Goal: Information Seeking & Learning: Find specific fact

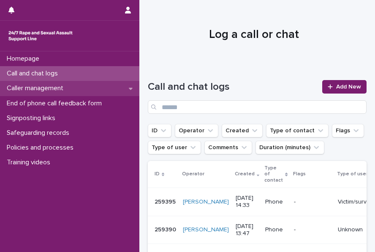
click at [59, 92] on p "Caller management" at bounding box center [36, 88] width 67 height 8
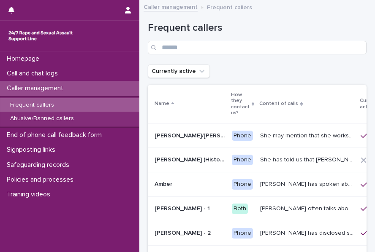
click at [50, 102] on p "Frequent callers" at bounding box center [31, 105] width 57 height 7
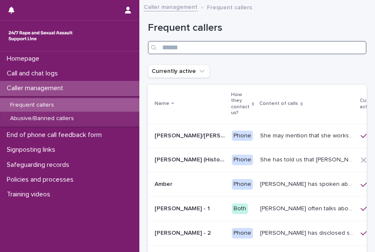
click at [176, 45] on input "Search" at bounding box center [257, 48] width 219 height 14
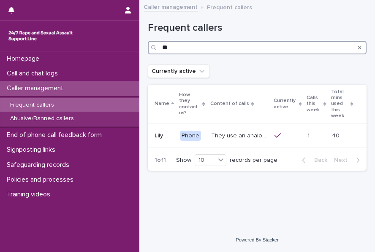
type input "*"
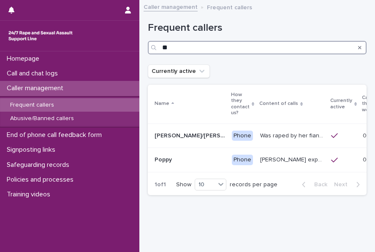
type input "*"
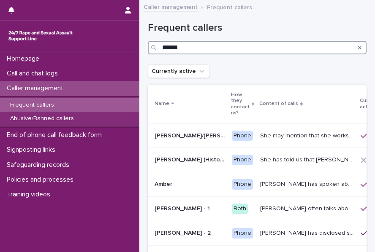
type input "******"
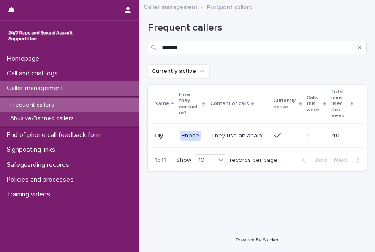
click at [218, 129] on div "They use an analogy of ladybirds (blood) and white syrup (semen). They refer to…" at bounding box center [239, 136] width 57 height 14
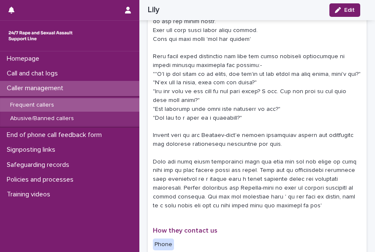
scroll to position [260, 0]
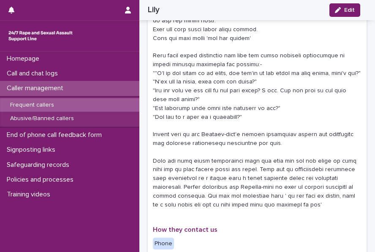
click at [185, 100] on p at bounding box center [257, 52] width 209 height 316
drag, startPoint x: 185, startPoint y: 100, endPoint x: 220, endPoint y: 106, distance: 35.2
click at [220, 106] on p at bounding box center [257, 52] width 209 height 316
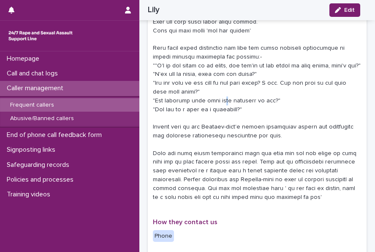
scroll to position [271, 0]
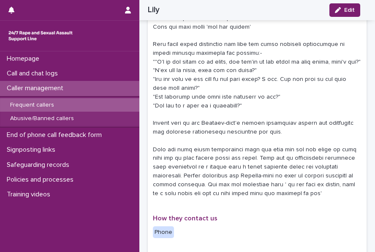
click at [206, 109] on p at bounding box center [257, 40] width 209 height 316
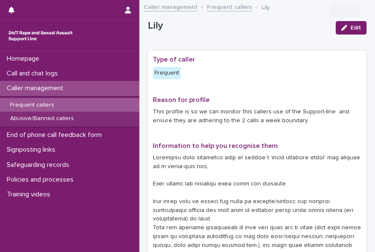
scroll to position [60, 0]
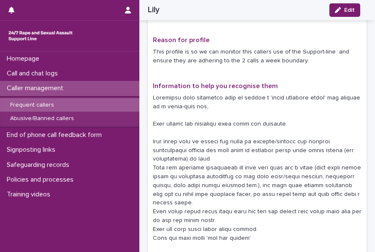
click at [207, 103] on p at bounding box center [257, 252] width 209 height 316
drag, startPoint x: 207, startPoint y: 103, endPoint x: 192, endPoint y: 121, distance: 23.4
click at [192, 121] on p at bounding box center [257, 252] width 209 height 316
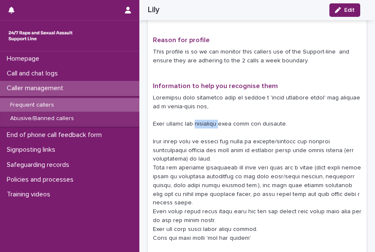
click at [192, 121] on p at bounding box center [257, 252] width 209 height 316
drag, startPoint x: 192, startPoint y: 121, endPoint x: 157, endPoint y: 124, distance: 34.3
click at [157, 124] on p at bounding box center [257, 252] width 209 height 316
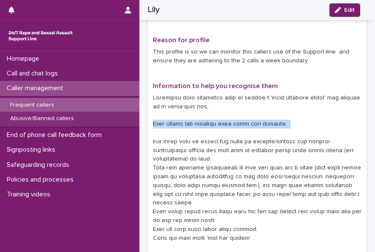
click at [157, 124] on p at bounding box center [257, 252] width 209 height 316
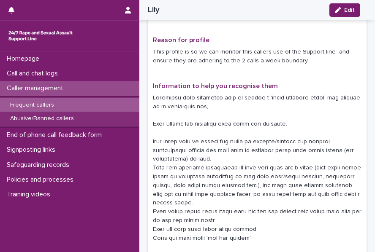
drag, startPoint x: 157, startPoint y: 124, endPoint x: 231, endPoint y: 168, distance: 85.9
click at [231, 168] on p at bounding box center [257, 252] width 209 height 316
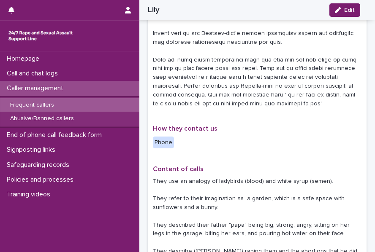
scroll to position [364, 0]
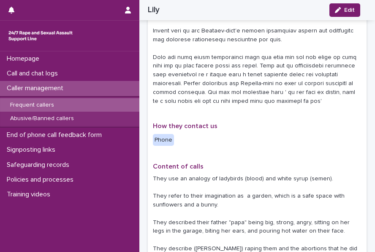
drag, startPoint x: 207, startPoint y: 81, endPoint x: 217, endPoint y: 114, distance: 34.3
click at [217, 114] on div "**********" at bounding box center [257, 81] width 209 height 778
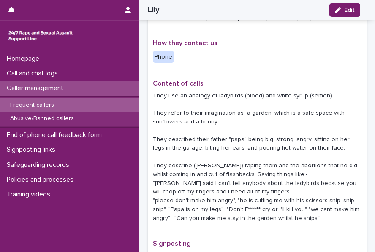
scroll to position [446, 0]
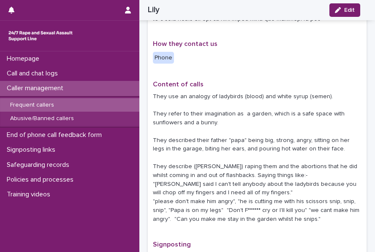
click at [201, 97] on p "They use an analogy of ladybirds (blood) and white syrup (semen). They refer to…" at bounding box center [257, 158] width 209 height 132
drag, startPoint x: 201, startPoint y: 97, endPoint x: 197, endPoint y: 110, distance: 13.4
click at [197, 110] on p "They use an analogy of ladybirds (blood) and white syrup (semen). They refer to…" at bounding box center [257, 158] width 209 height 132
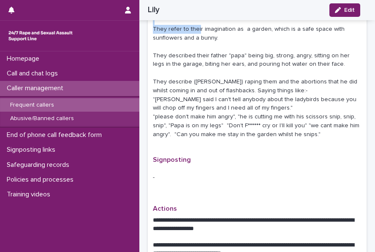
scroll to position [541, 0]
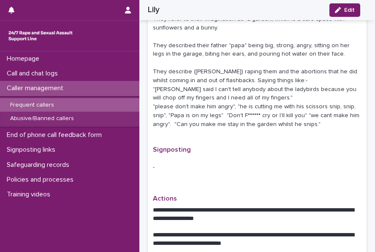
drag, startPoint x: 224, startPoint y: 108, endPoint x: 186, endPoint y: 100, distance: 38.5
click at [186, 100] on p "They use an analogy of ladybirds (blood) and white syrup (semen). They refer to…" at bounding box center [257, 63] width 209 height 132
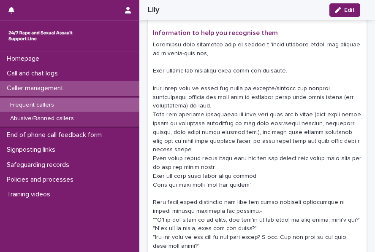
scroll to position [130, 0]
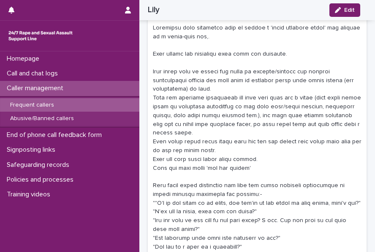
click at [202, 93] on p at bounding box center [257, 182] width 209 height 316
click at [213, 98] on p at bounding box center [257, 182] width 209 height 316
click at [217, 99] on p at bounding box center [257, 182] width 209 height 316
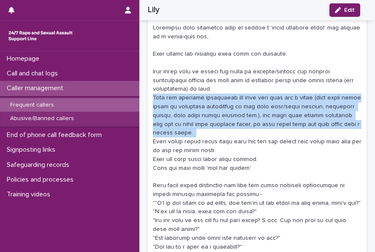
click at [217, 99] on p at bounding box center [257, 182] width 209 height 316
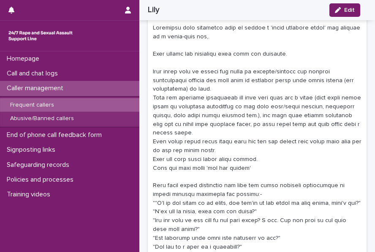
drag, startPoint x: 217, startPoint y: 99, endPoint x: 200, endPoint y: 69, distance: 34.0
click at [200, 69] on p at bounding box center [257, 182] width 209 height 316
click at [231, 71] on p at bounding box center [257, 182] width 209 height 316
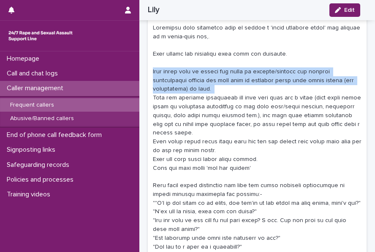
click at [231, 71] on p at bounding box center [257, 182] width 209 height 316
drag, startPoint x: 231, startPoint y: 71, endPoint x: 220, endPoint y: 89, distance: 20.8
click at [220, 89] on p at bounding box center [257, 182] width 209 height 316
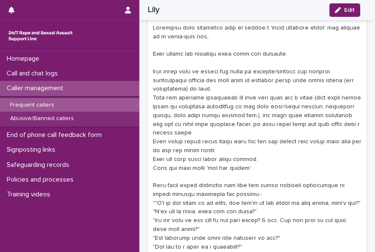
click at [221, 98] on p at bounding box center [257, 182] width 209 height 316
drag, startPoint x: 221, startPoint y: 98, endPoint x: 209, endPoint y: 75, distance: 25.3
click at [209, 75] on p at bounding box center [257, 182] width 209 height 316
click at [209, 71] on p at bounding box center [257, 182] width 209 height 316
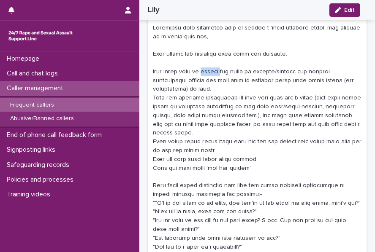
click at [209, 71] on p at bounding box center [257, 182] width 209 height 316
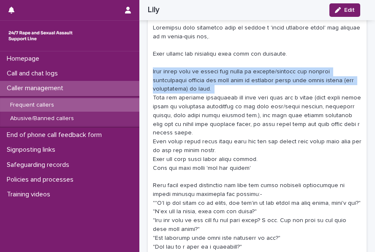
click at [209, 71] on p at bounding box center [257, 182] width 209 height 316
drag, startPoint x: 209, startPoint y: 71, endPoint x: 216, endPoint y: 87, distance: 17.2
click at [216, 87] on p at bounding box center [257, 182] width 209 height 316
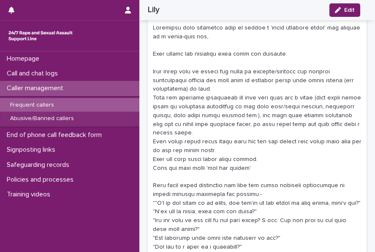
click at [220, 98] on p at bounding box center [257, 182] width 209 height 316
click at [43, 107] on p "Frequent callers" at bounding box center [31, 105] width 57 height 7
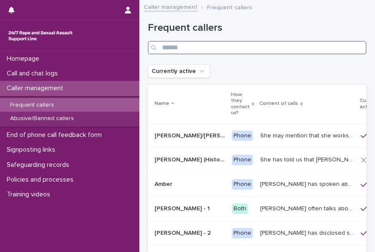
click at [219, 46] on input "Search" at bounding box center [257, 48] width 219 height 14
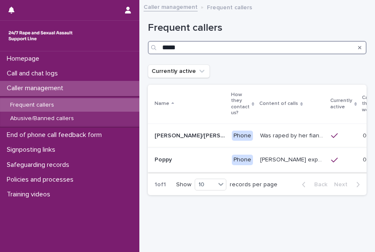
type input "*****"
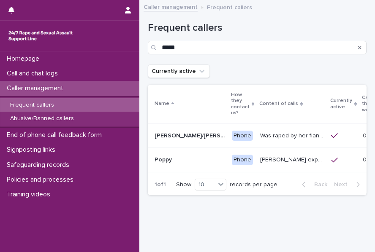
click at [215, 157] on p at bounding box center [190, 160] width 71 height 7
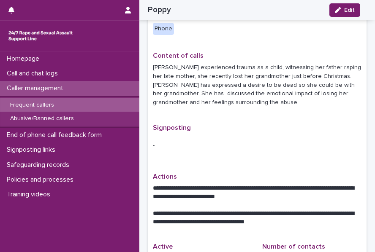
scroll to position [204, 0]
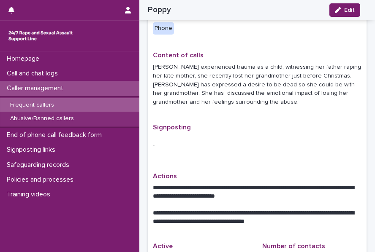
click at [225, 76] on p "[PERSON_NAME] experienced trauma as a child, witnessing her father raping her l…" at bounding box center [257, 85] width 209 height 44
drag, startPoint x: 225, startPoint y: 76, endPoint x: 212, endPoint y: 85, distance: 15.2
click at [212, 85] on p "[PERSON_NAME] experienced trauma as a child, witnessing her father raping her l…" at bounding box center [257, 85] width 209 height 44
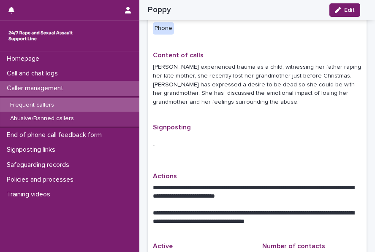
drag, startPoint x: 212, startPoint y: 85, endPoint x: 229, endPoint y: 100, distance: 22.1
click at [229, 100] on div "Content of calls [PERSON_NAME] experienced trauma as a child, witnessing her fa…" at bounding box center [257, 83] width 209 height 62
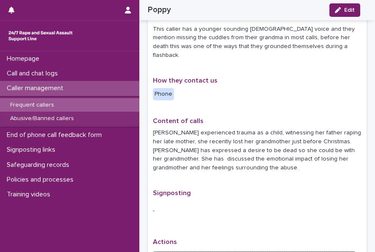
scroll to position [137, 0]
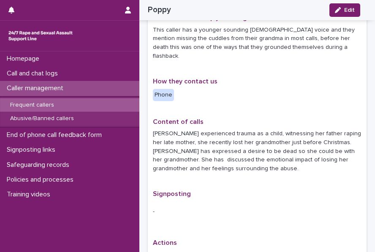
click at [229, 100] on div "**********" at bounding box center [257, 128] width 209 height 418
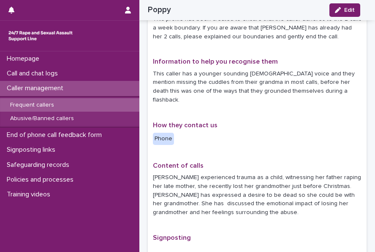
scroll to position [92, 0]
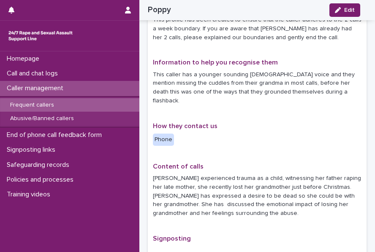
click at [216, 87] on p "This caller has a younger sounding [DEMOGRAPHIC_DATA] voice and they mention mi…" at bounding box center [257, 88] width 209 height 35
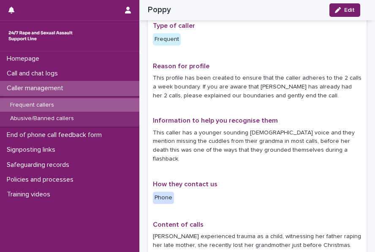
scroll to position [32, 0]
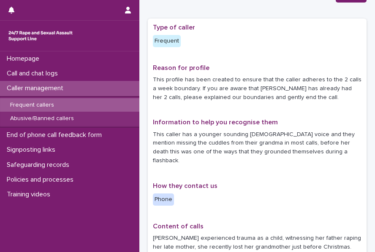
click at [209, 81] on p "This profile has been created to ensure that the caller adheres to the 2 calls …" at bounding box center [257, 89] width 209 height 26
drag, startPoint x: 209, startPoint y: 81, endPoint x: 150, endPoint y: 77, distance: 58.8
click at [150, 77] on div "**********" at bounding box center [257, 233] width 219 height 428
click at [154, 79] on p "This profile has been created to ensure that the caller adheres to the 2 calls …" at bounding box center [257, 89] width 209 height 26
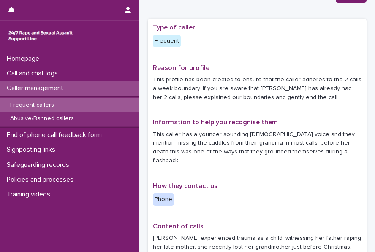
click at [171, 80] on p "This profile has been created to ensure that the caller adheres to the 2 calls …" at bounding box center [257, 89] width 209 height 26
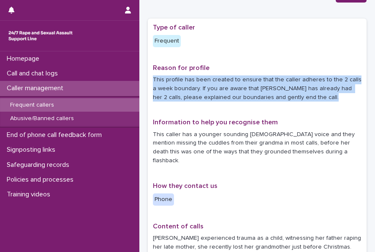
click at [171, 80] on p "This profile has been created to ensure that the caller adheres to the 2 calls …" at bounding box center [257, 89] width 209 height 26
drag, startPoint x: 171, startPoint y: 80, endPoint x: 223, endPoint y: 110, distance: 60.9
click at [223, 110] on div "**********" at bounding box center [257, 233] width 209 height 418
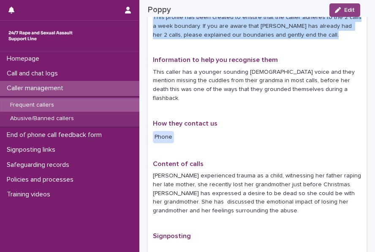
scroll to position [95, 0]
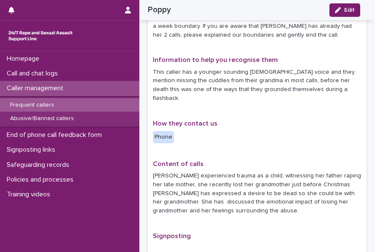
click at [206, 71] on p "This caller has a younger sounding [DEMOGRAPHIC_DATA] voice and they mention mi…" at bounding box center [257, 85] width 209 height 35
click at [154, 72] on p "This caller has a younger sounding [DEMOGRAPHIC_DATA] voice and they mention mi…" at bounding box center [257, 85] width 209 height 35
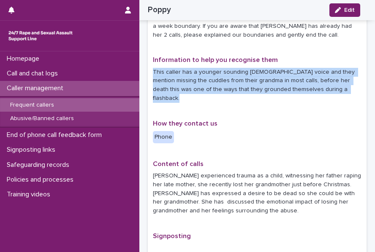
click at [154, 72] on p "This caller has a younger sounding [DEMOGRAPHIC_DATA] voice and they mention mi…" at bounding box center [257, 85] width 209 height 35
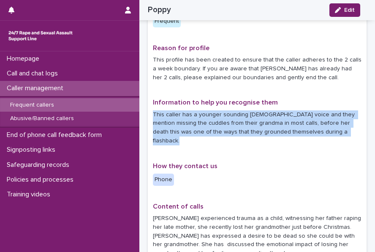
scroll to position [52, 0]
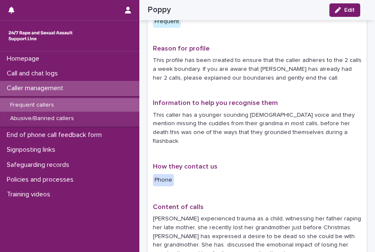
click at [214, 58] on p "This profile has been created to ensure that the caller adheres to the 2 calls …" at bounding box center [257, 69] width 209 height 26
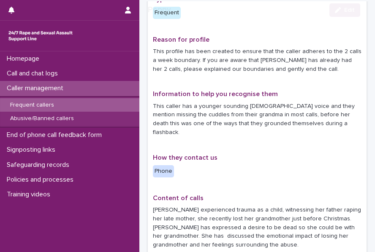
scroll to position [61, 0]
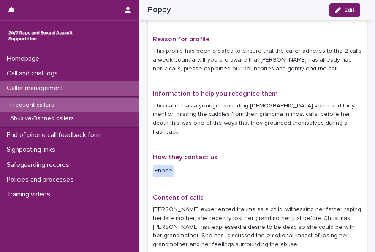
click at [215, 51] on p "This profile has been created to ensure that the caller adheres to the 2 calls …" at bounding box center [257, 60] width 209 height 26
click at [233, 54] on p "This profile has been created to ensure that the caller adheres to the 2 calls …" at bounding box center [257, 60] width 209 height 26
click at [241, 50] on p "This profile has been created to ensure that the caller adheres to the 2 calls …" at bounding box center [257, 60] width 209 height 26
click at [189, 53] on p "This profile has been created to ensure that the caller adheres to the 2 calls …" at bounding box center [257, 60] width 209 height 26
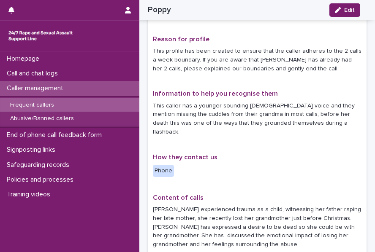
click at [160, 52] on p "This profile has been created to ensure that the caller adheres to the 2 calls …" at bounding box center [257, 60] width 209 height 26
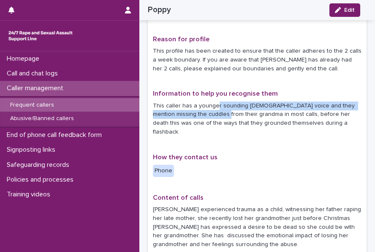
drag, startPoint x: 160, startPoint y: 52, endPoint x: 214, endPoint y: 110, distance: 80.0
click at [214, 110] on p "This caller has a younger sounding [DEMOGRAPHIC_DATA] voice and they mention mi…" at bounding box center [257, 119] width 209 height 35
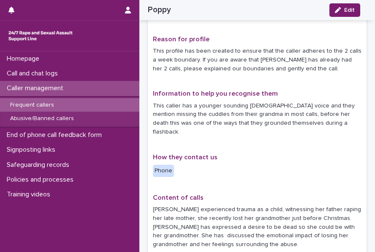
drag, startPoint x: 214, startPoint y: 110, endPoint x: 210, endPoint y: 133, distance: 23.3
click at [210, 133] on div "Information to help you recognise them This caller has a younger sounding [DEMO…" at bounding box center [257, 116] width 209 height 53
click at [211, 51] on p "This profile has been created to ensure that the caller adheres to the 2 calls …" at bounding box center [257, 60] width 209 height 26
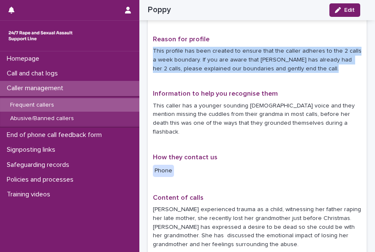
click at [211, 51] on p "This profile has been created to ensure that the caller adheres to the 2 calls …" at bounding box center [257, 60] width 209 height 26
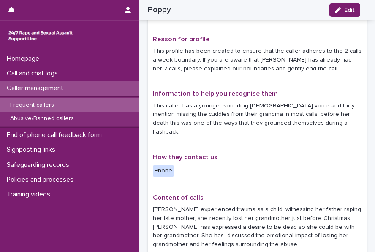
drag, startPoint x: 211, startPoint y: 51, endPoint x: 195, endPoint y: 87, distance: 39.7
click at [195, 87] on div "**********" at bounding box center [257, 204] width 209 height 418
click at [156, 107] on p "This caller has a younger sounding [DEMOGRAPHIC_DATA] voice and they mention mi…" at bounding box center [257, 119] width 209 height 35
drag, startPoint x: 156, startPoint y: 107, endPoint x: 198, endPoint y: 145, distance: 56.5
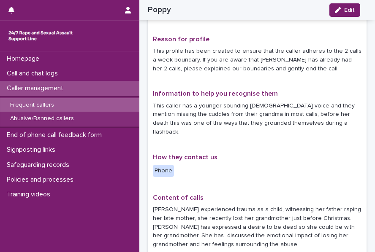
click at [198, 154] on p "How they contact us" at bounding box center [202, 158] width 99 height 8
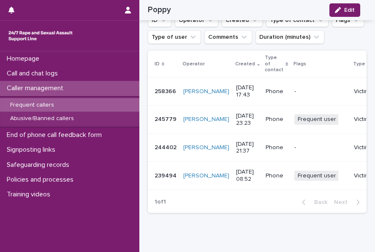
scroll to position [665, 0]
click at [302, 84] on div "-" at bounding box center [320, 91] width 53 height 14
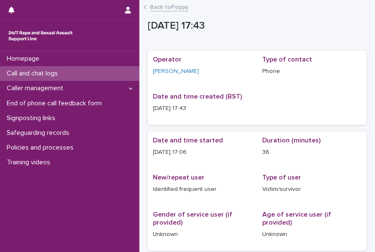
click at [189, 110] on p "[DATE] 17:43" at bounding box center [202, 108] width 99 height 9
drag, startPoint x: 189, startPoint y: 110, endPoint x: 190, endPoint y: 163, distance: 53.2
click at [190, 163] on div "Date and time started [DATE] 17:06" at bounding box center [202, 150] width 99 height 27
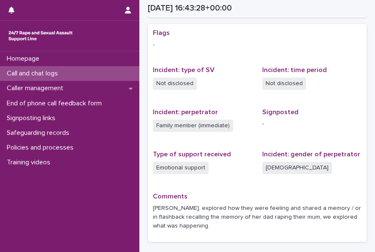
scroll to position [346, 0]
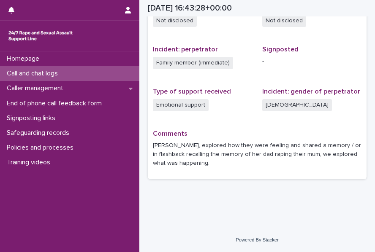
click at [204, 144] on p "[PERSON_NAME], explored how they were feeling and shared a memory / or in flash…" at bounding box center [257, 154] width 209 height 26
drag, startPoint x: 204, startPoint y: 144, endPoint x: 184, endPoint y: 146, distance: 19.6
click at [184, 146] on p "[PERSON_NAME], explored how they were feeling and shared a memory / or in flash…" at bounding box center [257, 154] width 209 height 26
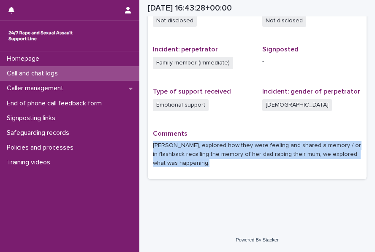
click at [184, 146] on p "[PERSON_NAME], explored how they were feeling and shared a memory / or in flash…" at bounding box center [257, 154] width 209 height 26
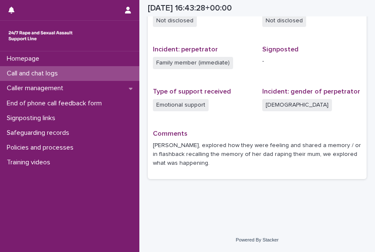
drag, startPoint x: 184, startPoint y: 146, endPoint x: 255, endPoint y: 131, distance: 72.0
click at [255, 131] on p "Comments" at bounding box center [257, 134] width 209 height 8
click at [200, 146] on p "[PERSON_NAME], explored how they were feeling and shared a memory / or in flash…" at bounding box center [257, 154] width 209 height 26
click at [167, 144] on p "[PERSON_NAME], explored how they were feeling and shared a memory / or in flash…" at bounding box center [257, 154] width 209 height 26
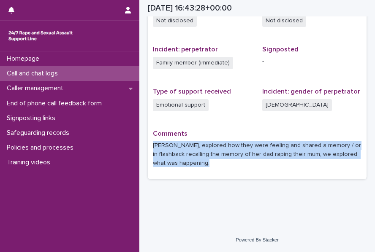
click at [167, 144] on p "[PERSON_NAME], explored how they were feeling and shared a memory / or in flash…" at bounding box center [257, 154] width 209 height 26
drag, startPoint x: 167, startPoint y: 144, endPoint x: 247, endPoint y: 166, distance: 83.6
click at [247, 166] on p "[PERSON_NAME], explored how they were feeling and shared a memory / or in flash…" at bounding box center [257, 154] width 209 height 26
click at [222, 163] on p "[PERSON_NAME], explored how they were feeling and shared a memory / or in flash…" at bounding box center [257, 154] width 209 height 26
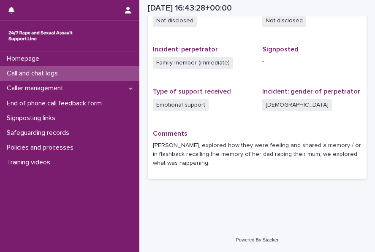
click at [201, 163] on p "[PERSON_NAME], explored how they were feeling and shared a memory / or in flash…" at bounding box center [257, 154] width 209 height 26
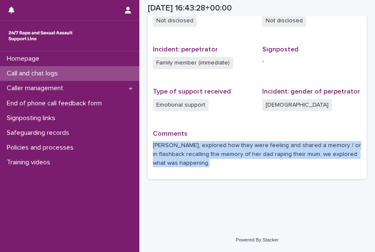
click at [201, 163] on p "[PERSON_NAME], explored how they were feeling and shared a memory / or in flash…" at bounding box center [257, 154] width 209 height 26
drag, startPoint x: 201, startPoint y: 163, endPoint x: 216, endPoint y: 168, distance: 15.4
click at [216, 168] on div "Comments [PERSON_NAME], explored how they were feeling and shared a memory / or…" at bounding box center [257, 152] width 209 height 45
click at [209, 163] on p "[PERSON_NAME], explored how they were feeling and shared a memory / or in flash…" at bounding box center [257, 154] width 209 height 26
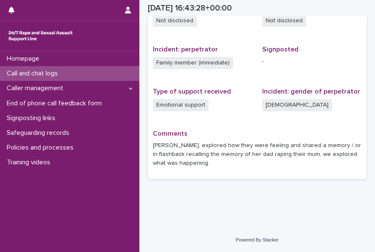
click at [209, 115] on div "Type of support received Emotional support" at bounding box center [202, 104] width 99 height 32
click at [152, 147] on div "Flags - Incident: type of SV Not disclosed Incident: time period Not disclosed …" at bounding box center [257, 70] width 219 height 219
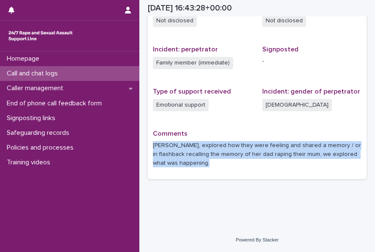
click at [152, 147] on div "Flags - Incident: type of SV Not disclosed Incident: time period Not disclosed …" at bounding box center [257, 70] width 219 height 219
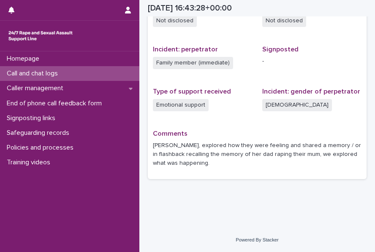
drag, startPoint x: 152, startPoint y: 147, endPoint x: 217, endPoint y: 119, distance: 70.0
click at [217, 119] on div "Type of support received Emotional support" at bounding box center [202, 104] width 99 height 32
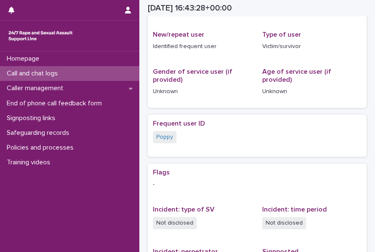
scroll to position [140, 0]
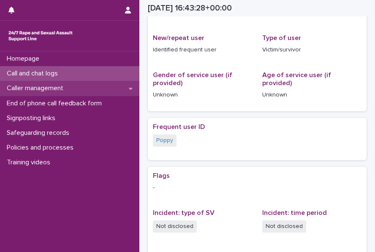
click at [27, 91] on p "Caller management" at bounding box center [36, 88] width 67 height 8
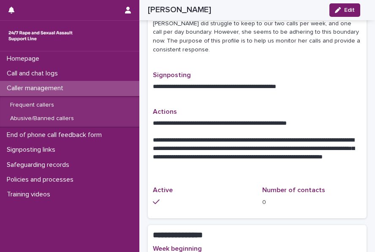
scroll to position [300, 0]
